Goal: Check status: Check status

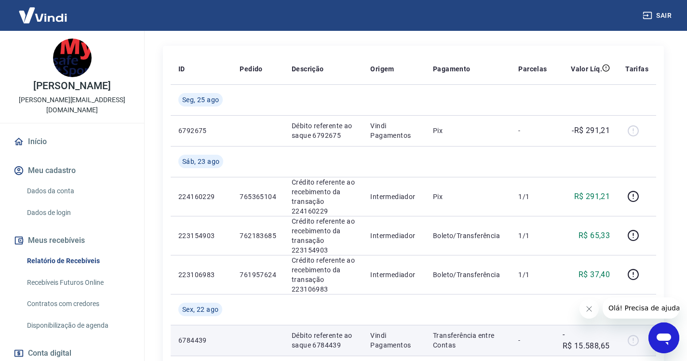
scroll to position [96, 0]
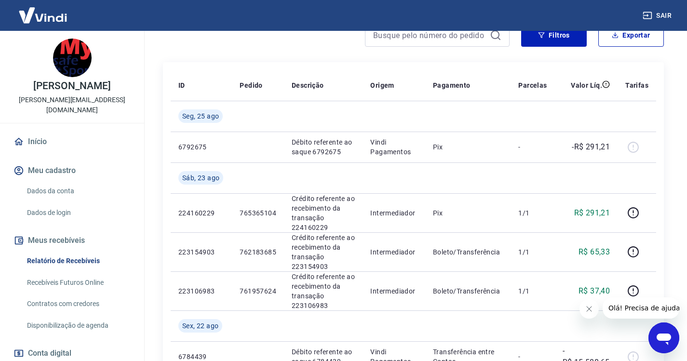
click at [91, 273] on link "Recebíveis Futuros Online" at bounding box center [77, 283] width 109 height 20
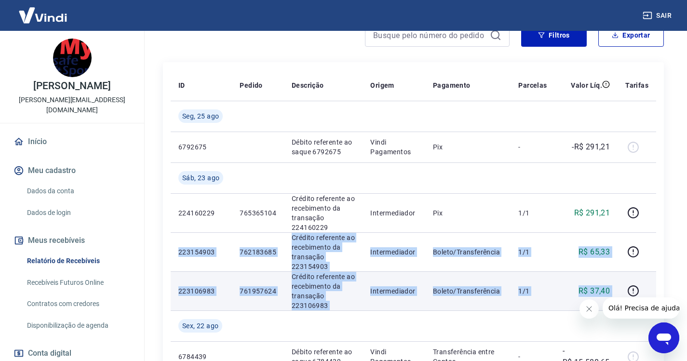
drag, startPoint x: 175, startPoint y: 248, endPoint x: 622, endPoint y: 294, distance: 449.2
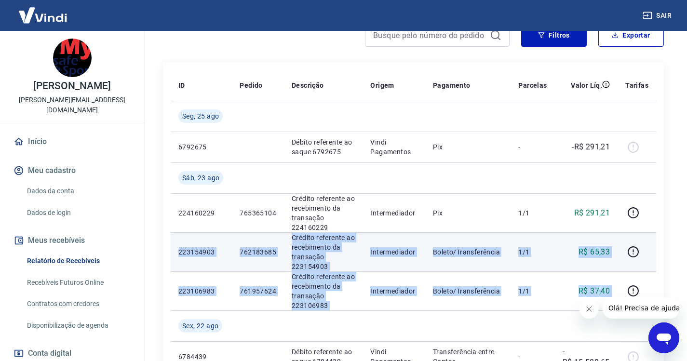
copy tbody "223154903 762183685 Crédito referente ao recebimento da transação 223154903 Int…"
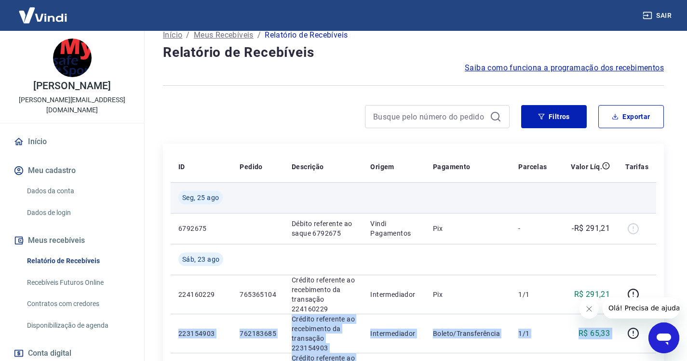
scroll to position [0, 0]
